Goal: Task Accomplishment & Management: Manage account settings

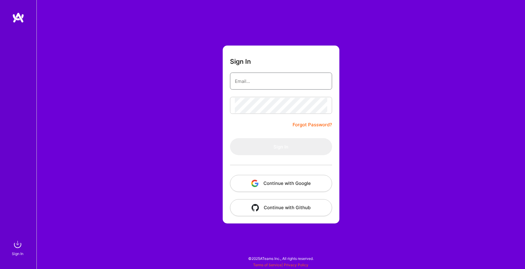
type input "cgraham@buzzback.com"
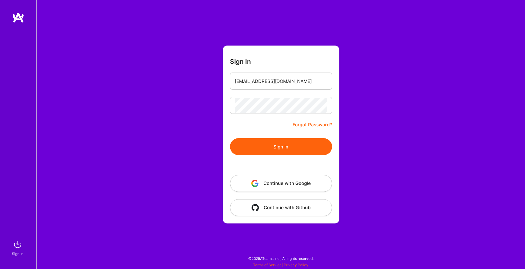
click at [273, 186] on button "Continue with Google" at bounding box center [281, 183] width 102 height 17
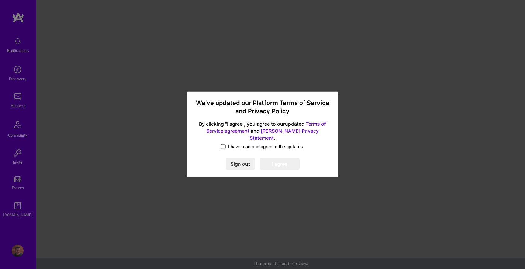
click at [228, 144] on span "I have read and agree to the updates." at bounding box center [266, 147] width 76 height 6
click at [0, 0] on input "I have read and agree to the updates." at bounding box center [0, 0] width 0 height 0
click at [284, 162] on button "I agree" at bounding box center [280, 164] width 40 height 12
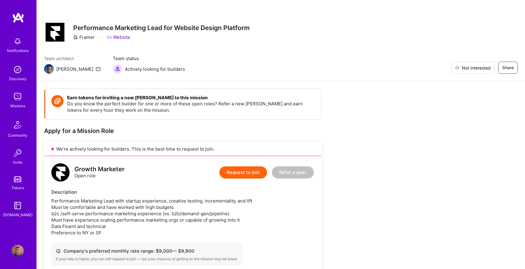
click at [487, 68] on span "Not Interested" at bounding box center [476, 68] width 29 height 6
click at [13, 104] on div "Missions" at bounding box center [17, 106] width 15 height 6
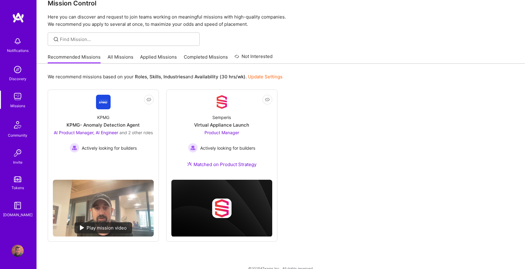
scroll to position [23, 0]
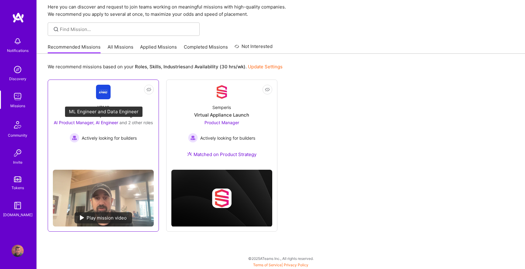
click at [76, 121] on span "AI Product Manager, AI Engineer" at bounding box center [86, 122] width 64 height 5
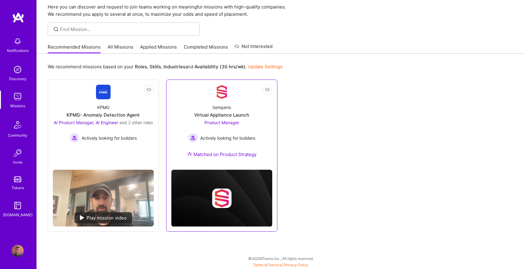
click at [221, 121] on span "Product Manager" at bounding box center [221, 122] width 35 height 5
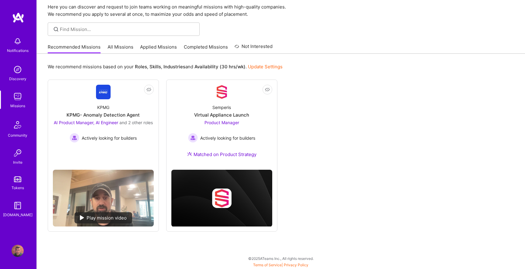
scroll to position [0, 0]
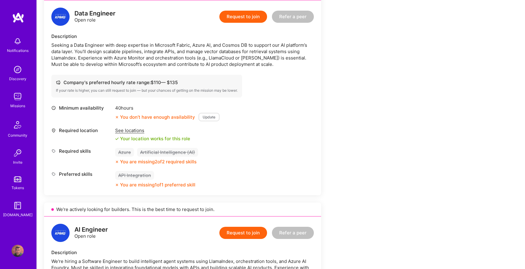
scroll to position [612, 0]
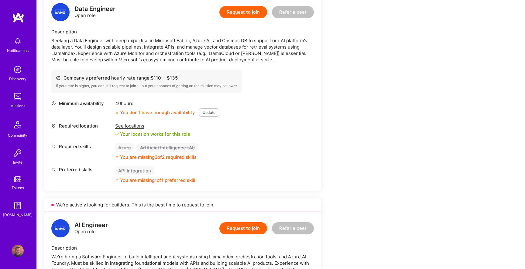
click at [18, 250] on img at bounding box center [18, 251] width 12 height 12
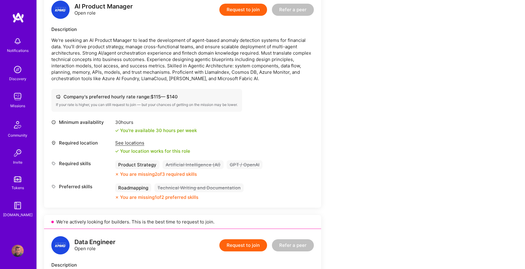
scroll to position [379, 0]
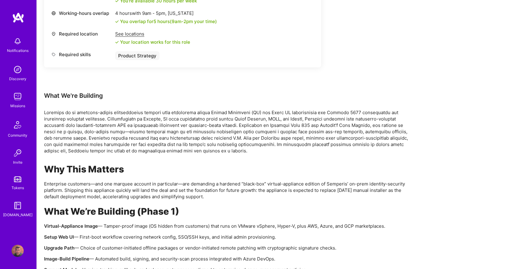
scroll to position [355, 0]
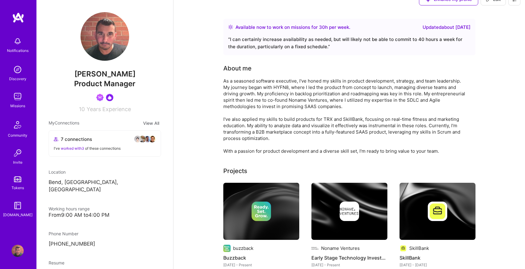
scroll to position [13, 0]
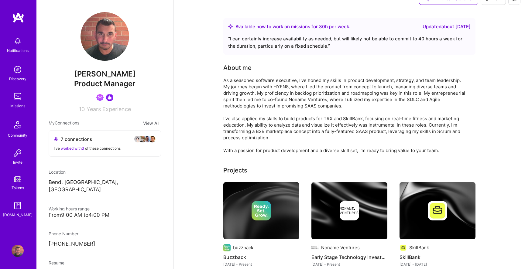
click at [440, 28] on div "Updated about [DATE]" at bounding box center [446, 26] width 48 height 7
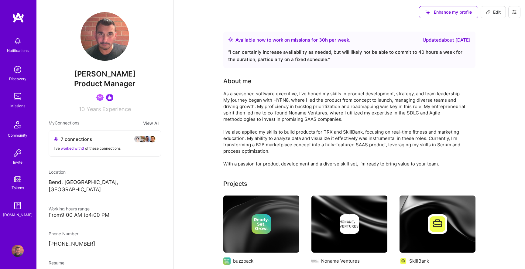
click at [443, 2] on div "Enhance my profile Edit" at bounding box center [469, 12] width 111 height 24
click at [441, 12] on span "Enhance my profile" at bounding box center [448, 12] width 46 height 6
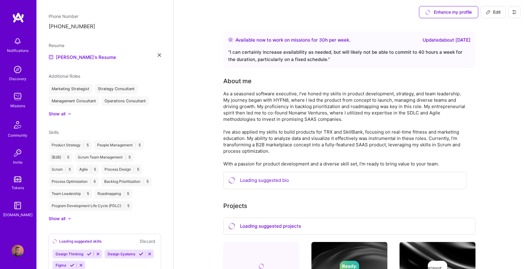
scroll to position [239, 0]
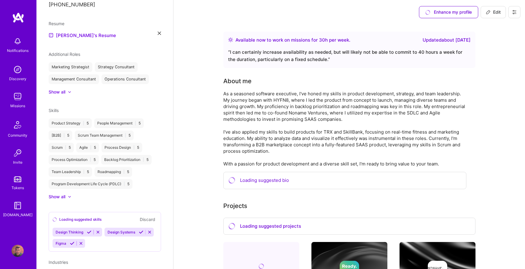
click at [62, 186] on div "Skills Product Strategy | 5 People Management | 5 [B2B] | 5 Scrum Team Manageme…" at bounding box center [105, 153] width 112 height 93
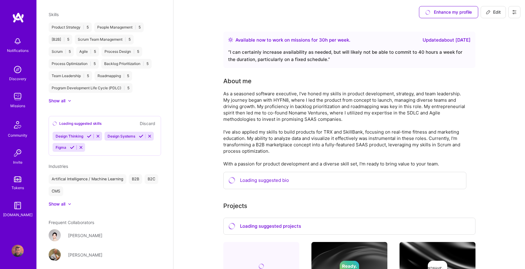
scroll to position [341, 0]
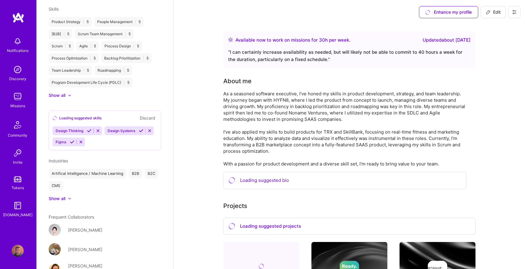
click at [69, 198] on icon at bounding box center [69, 199] width 3 height 2
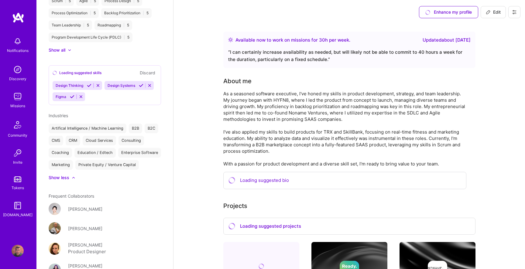
scroll to position [418, 0]
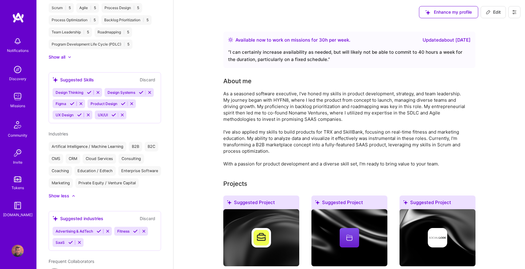
scroll to position [409, 0]
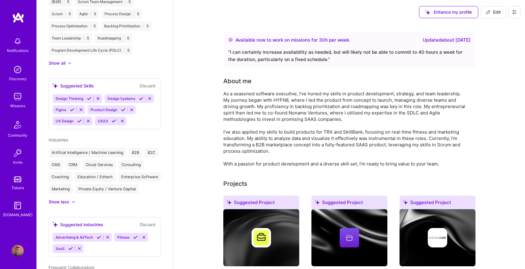
click at [150, 82] on button "Discard" at bounding box center [147, 85] width 19 height 7
click at [150, 96] on icon at bounding box center [149, 98] width 5 height 5
click at [135, 96] on icon at bounding box center [132, 98] width 5 height 5
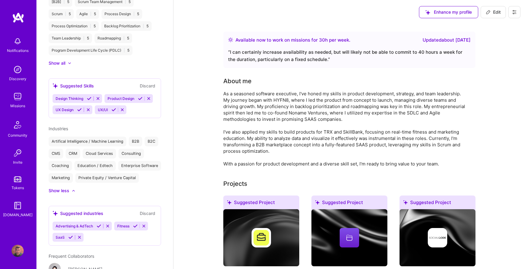
click at [150, 96] on icon at bounding box center [148, 98] width 5 height 5
click at [138, 96] on icon at bounding box center [140, 98] width 5 height 5
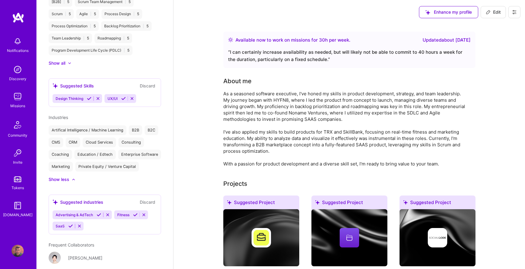
click at [98, 96] on icon at bounding box center [98, 98] width 5 height 5
click at [81, 96] on icon at bounding box center [80, 98] width 5 height 5
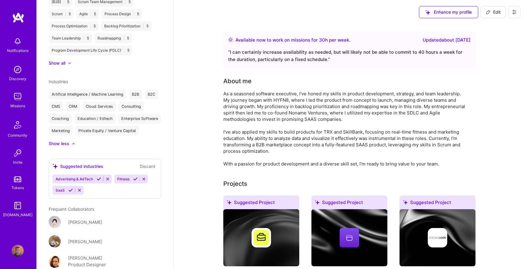
click at [98, 177] on icon at bounding box center [99, 179] width 5 height 5
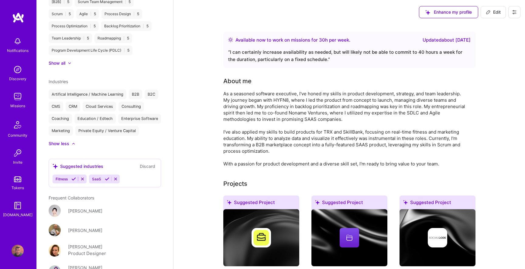
click at [106, 177] on icon at bounding box center [107, 179] width 5 height 5
click at [74, 177] on icon at bounding box center [73, 179] width 5 height 5
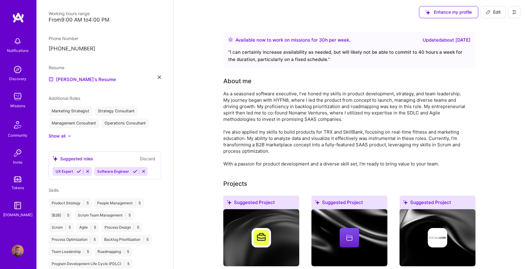
scroll to position [182, 0]
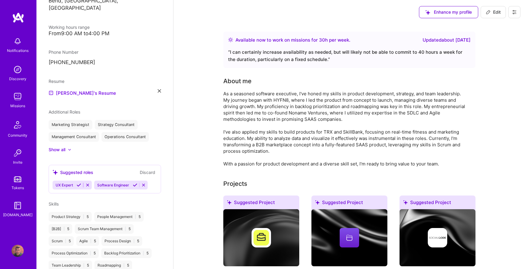
click at [145, 183] on icon at bounding box center [143, 185] width 5 height 5
click at [89, 183] on icon at bounding box center [87, 185] width 5 height 5
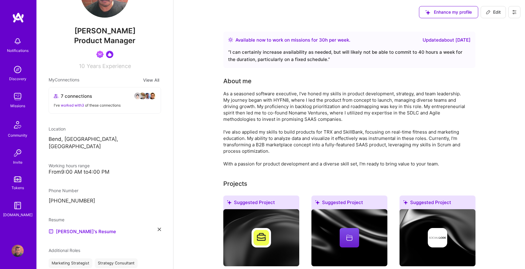
click at [490, 17] on button "Edit" at bounding box center [492, 12] width 25 height 12
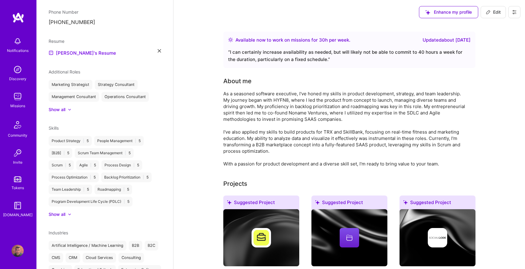
select select "US"
select select "Right Now"
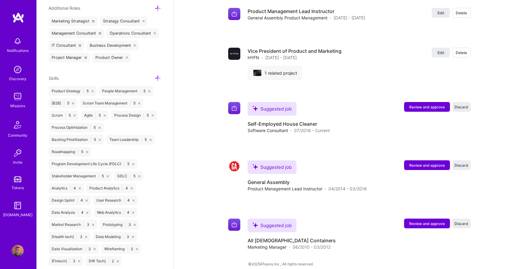
scroll to position [420, 0]
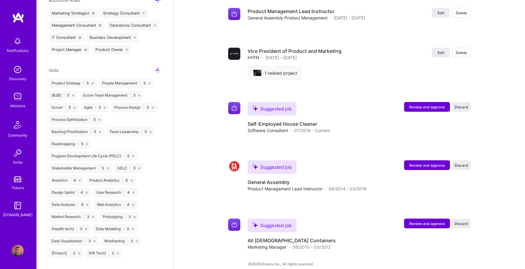
click at [157, 70] on icon at bounding box center [158, 70] width 6 height 6
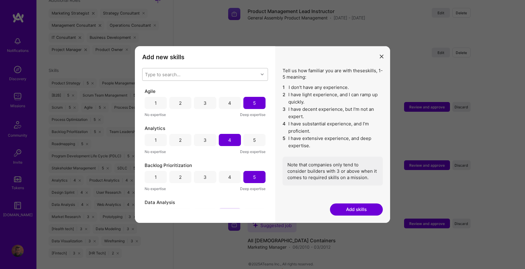
click at [189, 75] on div "Type to search..." at bounding box center [200, 74] width 116 height 12
type input "artif"
click at [191, 102] on div "Artificial Intelligence (AI)" at bounding box center [205, 101] width 118 height 6
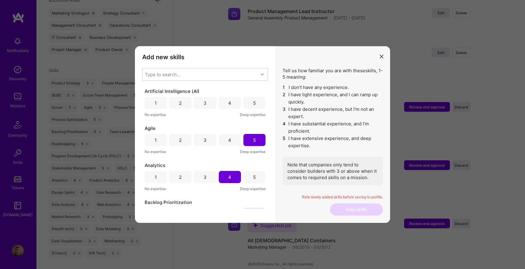
click at [209, 53] on h3 "Add new skills" at bounding box center [205, 56] width 126 height 7
click at [230, 103] on div "4" at bounding box center [230, 103] width 22 height 12
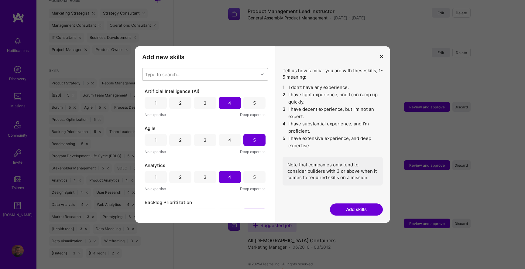
click at [197, 74] on div "Type to search..." at bounding box center [200, 74] width 116 height 12
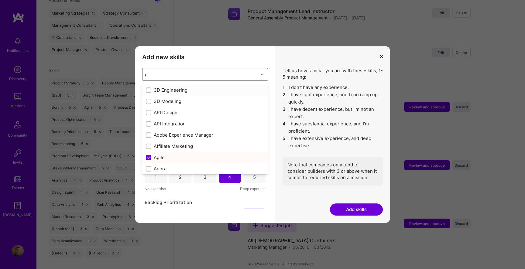
type input "gpt"
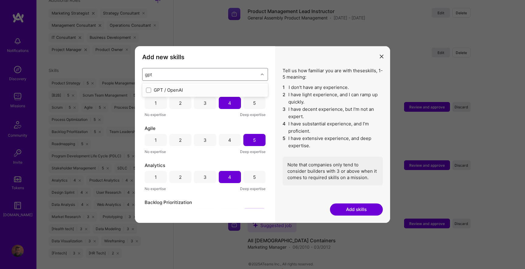
click at [183, 87] on div "GPT / OpenAI" at bounding box center [205, 90] width 118 height 6
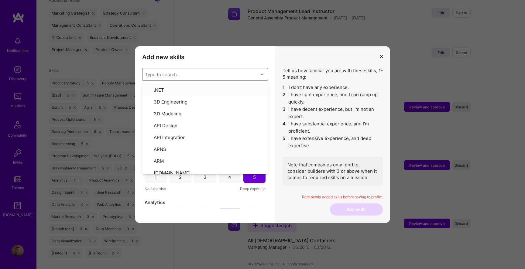
click at [260, 55] on h3 "Add new skills" at bounding box center [205, 56] width 126 height 7
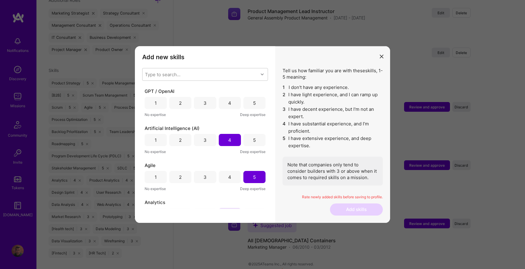
click at [229, 102] on div "4" at bounding box center [230, 103] width 22 height 12
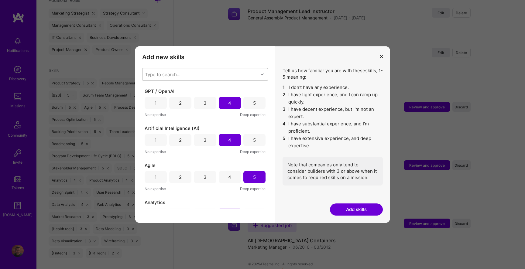
click at [201, 73] on div "Type to search..." at bounding box center [200, 74] width 116 height 12
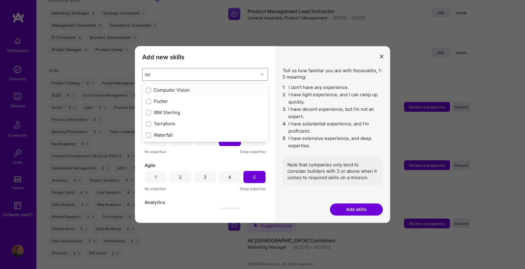
type input "te"
checkbox input "true"
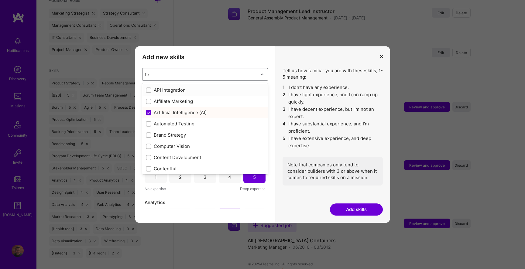
type input "tec"
checkbox input "false"
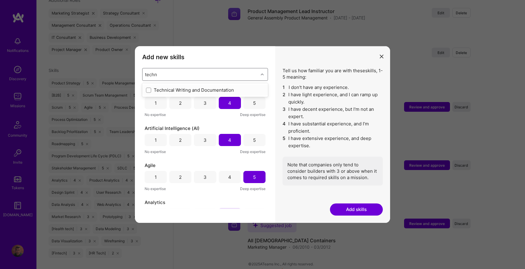
type input "techni"
click at [194, 90] on div "Technical Writing and Documentation" at bounding box center [205, 90] width 118 height 6
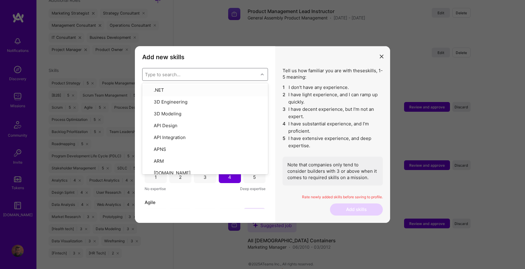
click at [242, 63] on div "Add new skills Tell us how familiar you are with given skills, using between 1 …" at bounding box center [205, 134] width 140 height 177
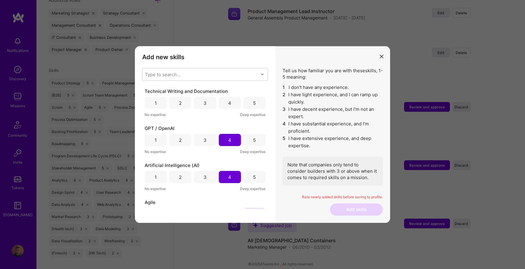
click at [230, 100] on div "4" at bounding box center [230, 103] width 22 height 12
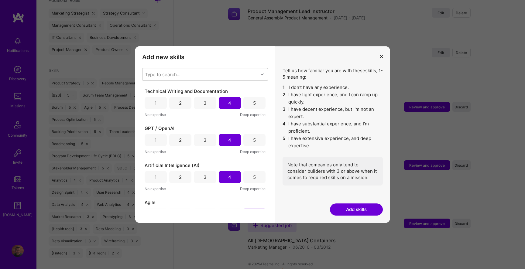
click at [358, 211] on button "Add skills" at bounding box center [356, 209] width 53 height 12
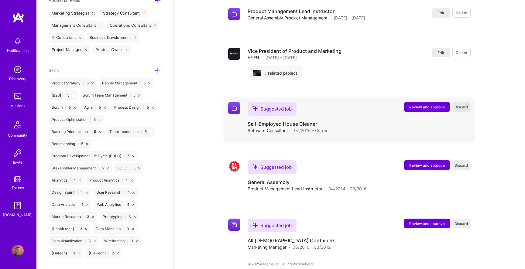
click at [463, 104] on span "Discard" at bounding box center [461, 106] width 14 height 5
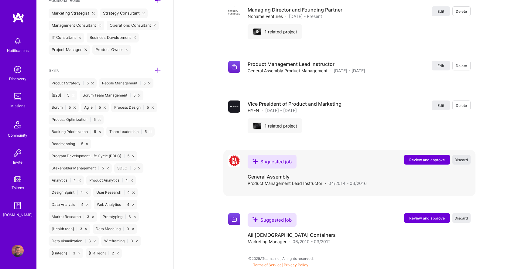
scroll to position [1248, 0]
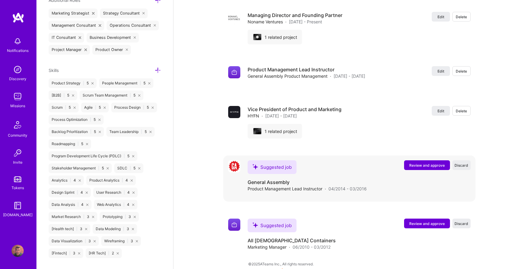
click at [426, 163] on span "Review and approve" at bounding box center [427, 165] width 36 height 5
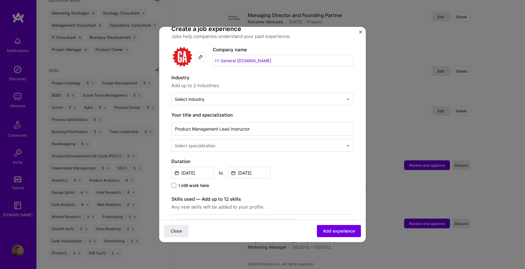
scroll to position [52, 0]
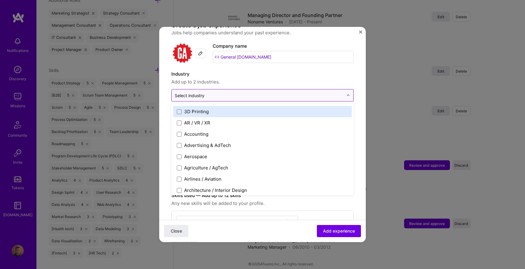
click at [275, 92] on input "text" at bounding box center [259, 95] width 169 height 6
click at [284, 78] on span "Add up to 2 industries." at bounding box center [262, 81] width 182 height 7
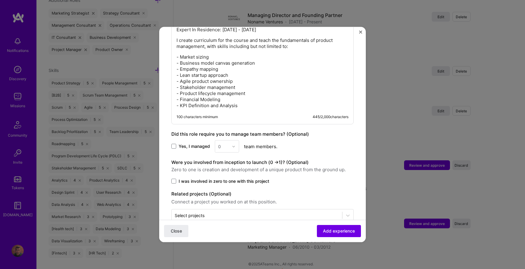
scroll to position [311, 0]
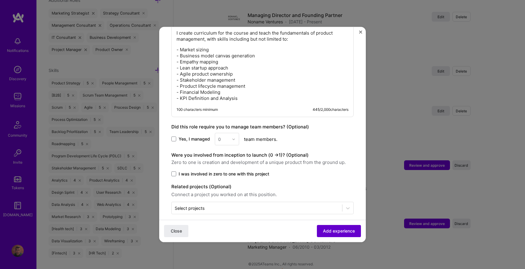
click at [335, 231] on span "Add experience" at bounding box center [339, 231] width 32 height 6
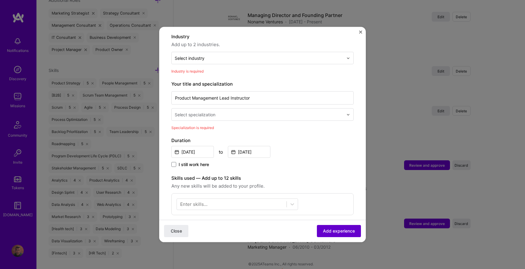
scroll to position [89, 0]
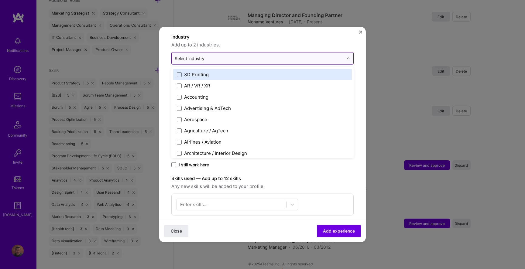
click at [271, 55] on input "text" at bounding box center [259, 58] width 169 height 6
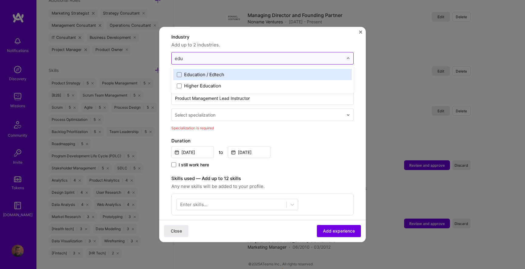
type input "educ"
click at [240, 71] on label "Education / Edtech" at bounding box center [262, 74] width 171 height 6
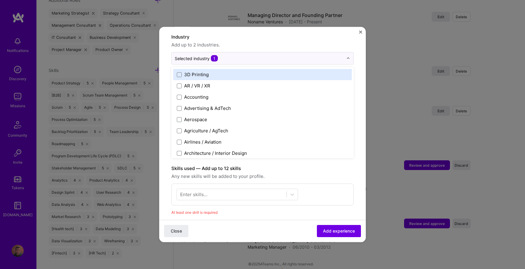
click at [306, 41] on span "Add up to 2 industries." at bounding box center [262, 44] width 182 height 7
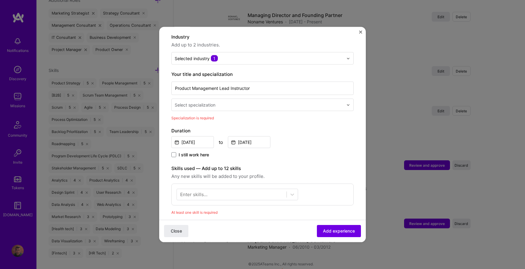
click at [276, 104] on div "Select specialization" at bounding box center [259, 105] width 175 height 12
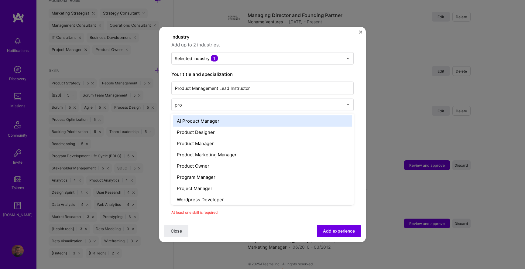
type input "prod"
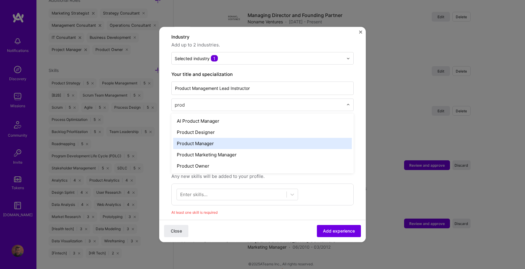
click at [236, 138] on div "Product Manager" at bounding box center [262, 143] width 179 height 11
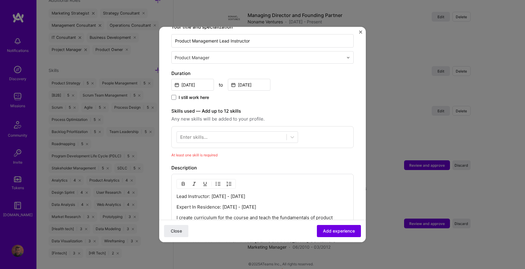
scroll to position [162, 0]
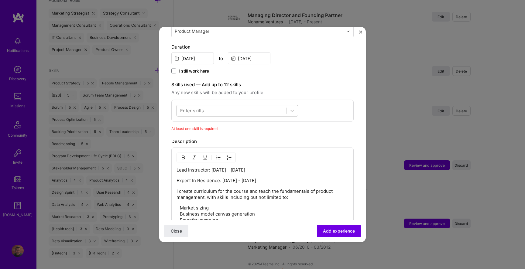
click at [267, 106] on div at bounding box center [232, 111] width 110 height 10
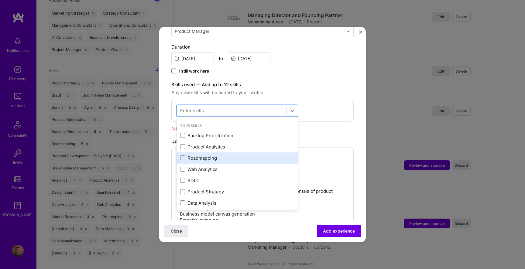
click at [213, 155] on div "Roadmapping" at bounding box center [237, 158] width 114 height 6
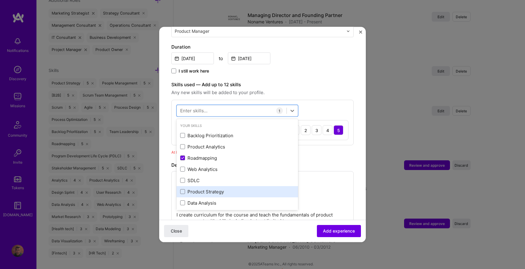
click at [207, 188] on div "Product Strategy" at bounding box center [237, 191] width 114 height 6
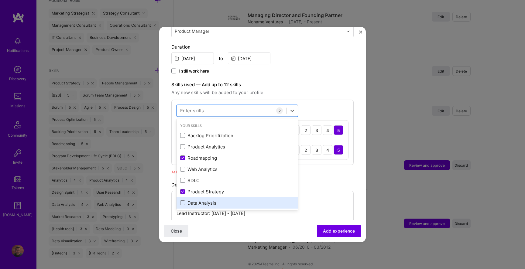
click at [202, 200] on div "Data Analysis" at bounding box center [237, 203] width 114 height 6
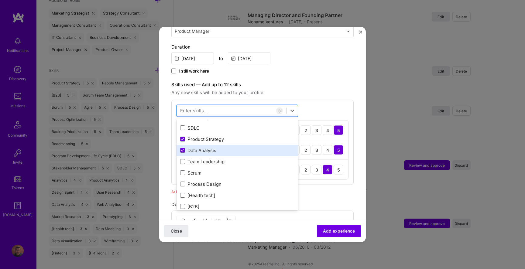
scroll to position [53, 0]
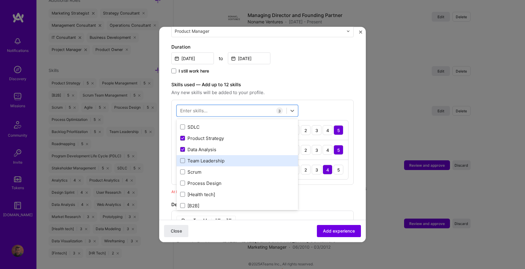
click at [217, 157] on div "Team Leadership" at bounding box center [237, 160] width 114 height 6
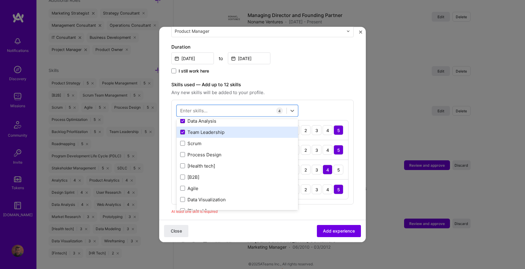
scroll to position [93, 0]
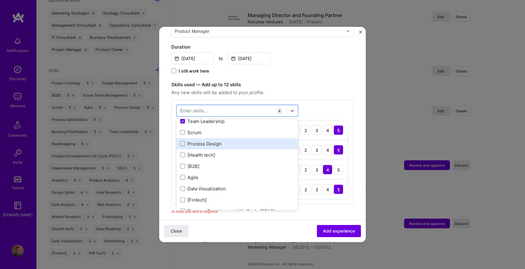
click at [220, 140] on div "Process Design" at bounding box center [237, 143] width 114 height 6
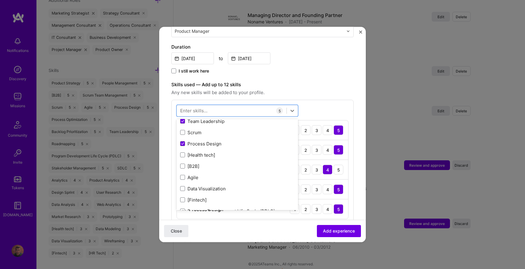
click at [281, 236] on div "Close Add experience" at bounding box center [262, 231] width 207 height 22
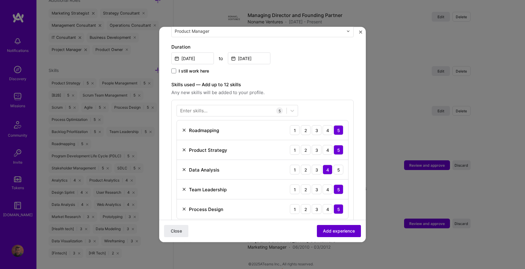
click at [338, 231] on span "Add experience" at bounding box center [339, 231] width 32 height 6
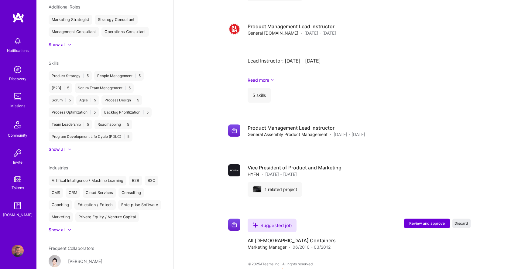
scroll to position [1024, 0]
click at [460, 221] on span "Discard" at bounding box center [461, 223] width 14 height 5
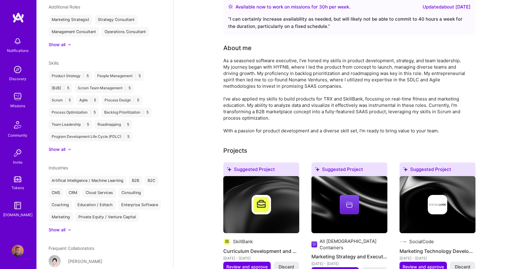
scroll to position [0, 0]
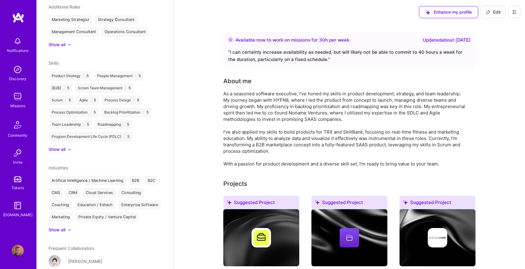
click at [439, 40] on div "Updated about [DATE]" at bounding box center [446, 39] width 48 height 7
click at [412, 53] on div "“ I can certainly increase availability as needed, but will likely not be able …" at bounding box center [349, 56] width 242 height 15
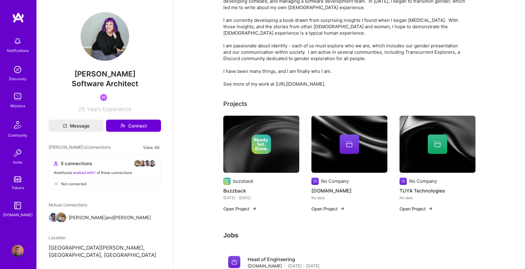
scroll to position [70, 0]
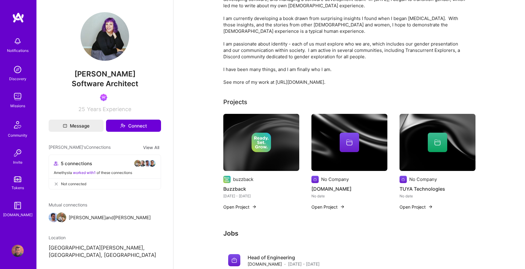
click at [279, 82] on div "I have been many things, and I am finally who I am. My professional career span…" at bounding box center [344, 31] width 243 height 108
drag, startPoint x: 279, startPoint y: 82, endPoint x: 317, endPoint y: 82, distance: 38.0
click at [317, 82] on div "I have been many things, and I am finally who I am. My professional career span…" at bounding box center [344, 31] width 243 height 108
copy div "[URL][DOMAIN_NAME]"
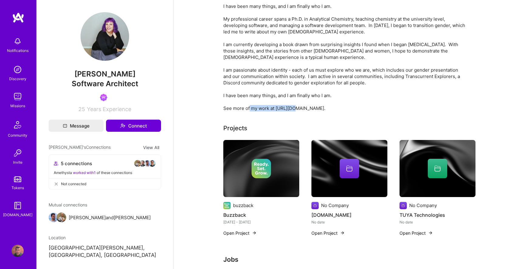
scroll to position [0, 0]
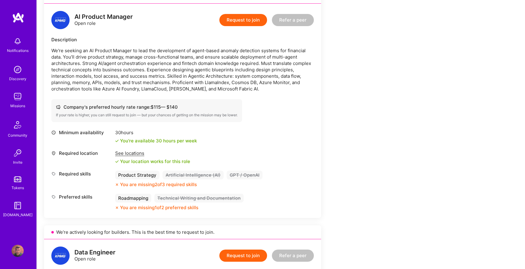
scroll to position [371, 0]
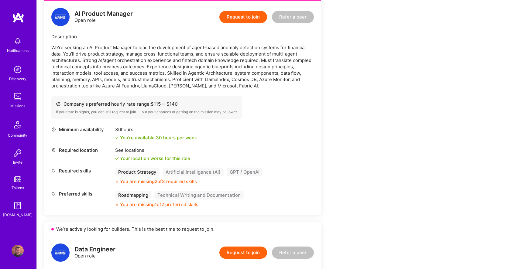
click at [234, 72] on p "We're seeking an AI Product Manager to lead the development of agent-based anom…" at bounding box center [182, 66] width 262 height 45
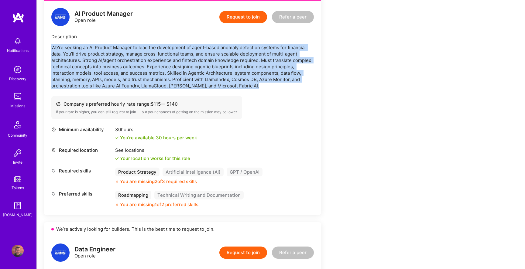
click at [234, 72] on p "We're seeking an AI Product Manager to lead the development of agent-based anom…" at bounding box center [182, 66] width 262 height 45
copy p "We're seeking an AI Product Manager to lead the development of agent-based anom…"
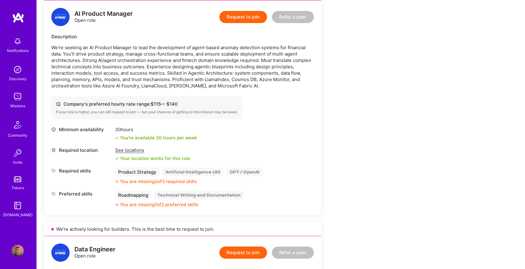
click at [273, 172] on div "Required skills Product Strategy Artificial Intelligence (AI) GPT / OpenAI You …" at bounding box center [182, 176] width 262 height 17
